Goal: Task Accomplishment & Management: Manage account settings

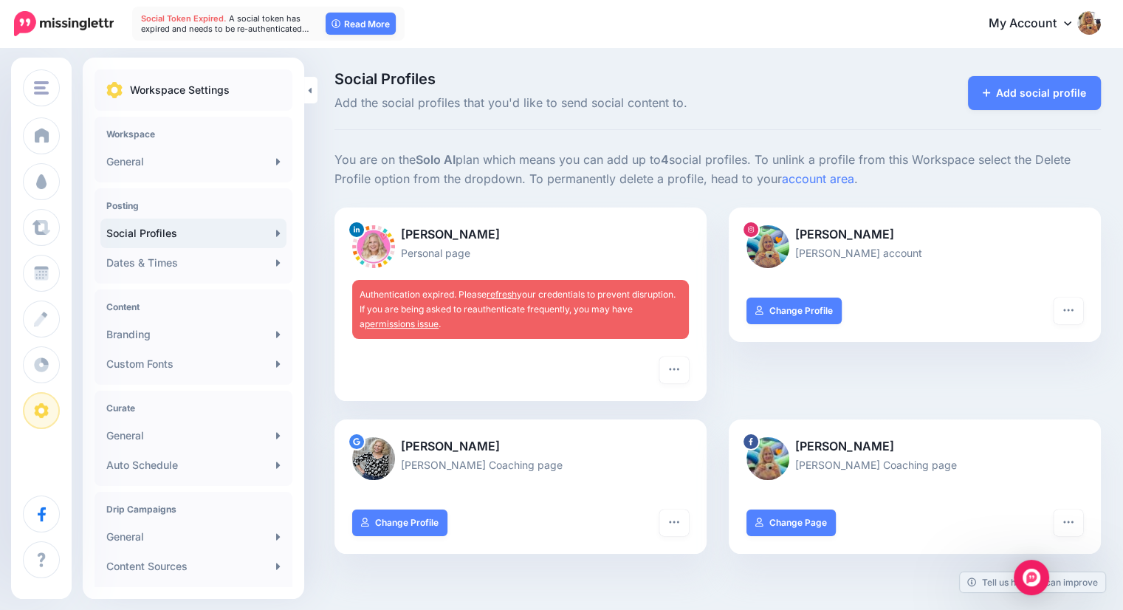
click at [404, 323] on link "permissions issue" at bounding box center [402, 323] width 74 height 11
click at [501, 294] on link "refresh" at bounding box center [501, 294] width 30 height 11
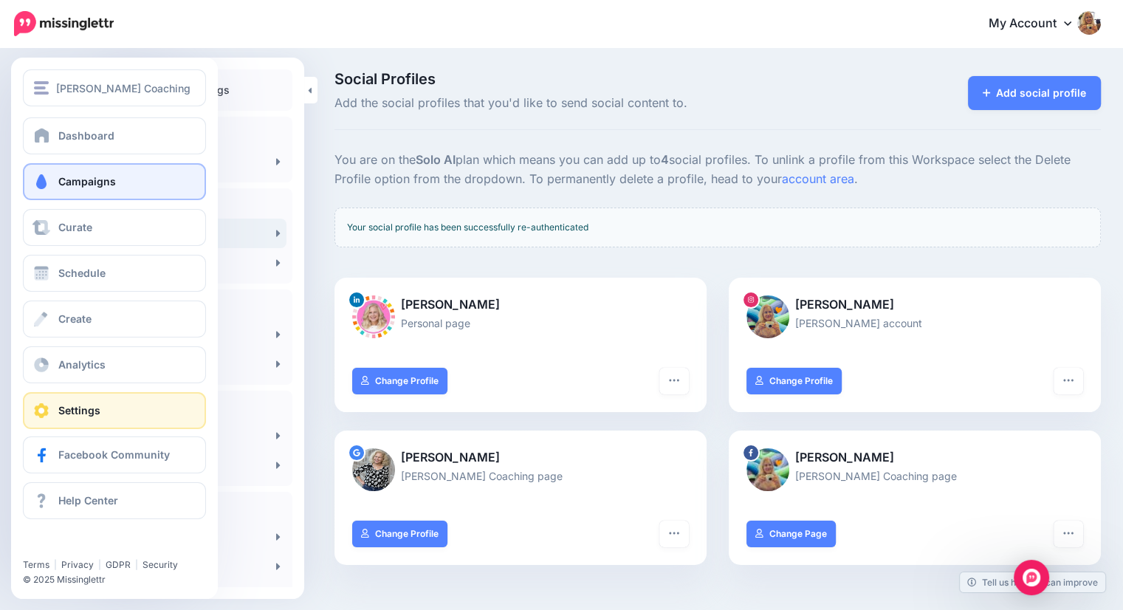
click at [64, 187] on span "Campaigns" at bounding box center [87, 181] width 58 height 13
